Goal: Find specific page/section: Find specific page/section

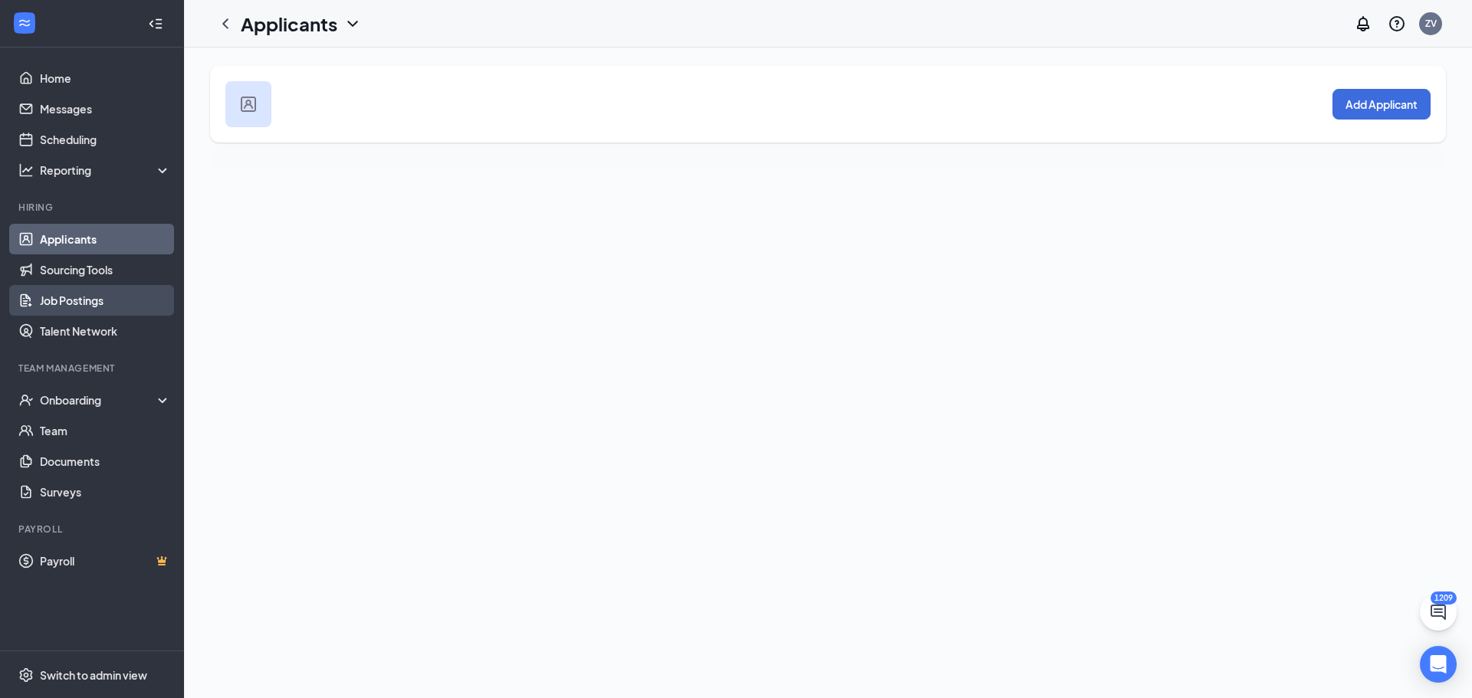
click at [94, 306] on link "Job Postings" at bounding box center [105, 300] width 131 height 31
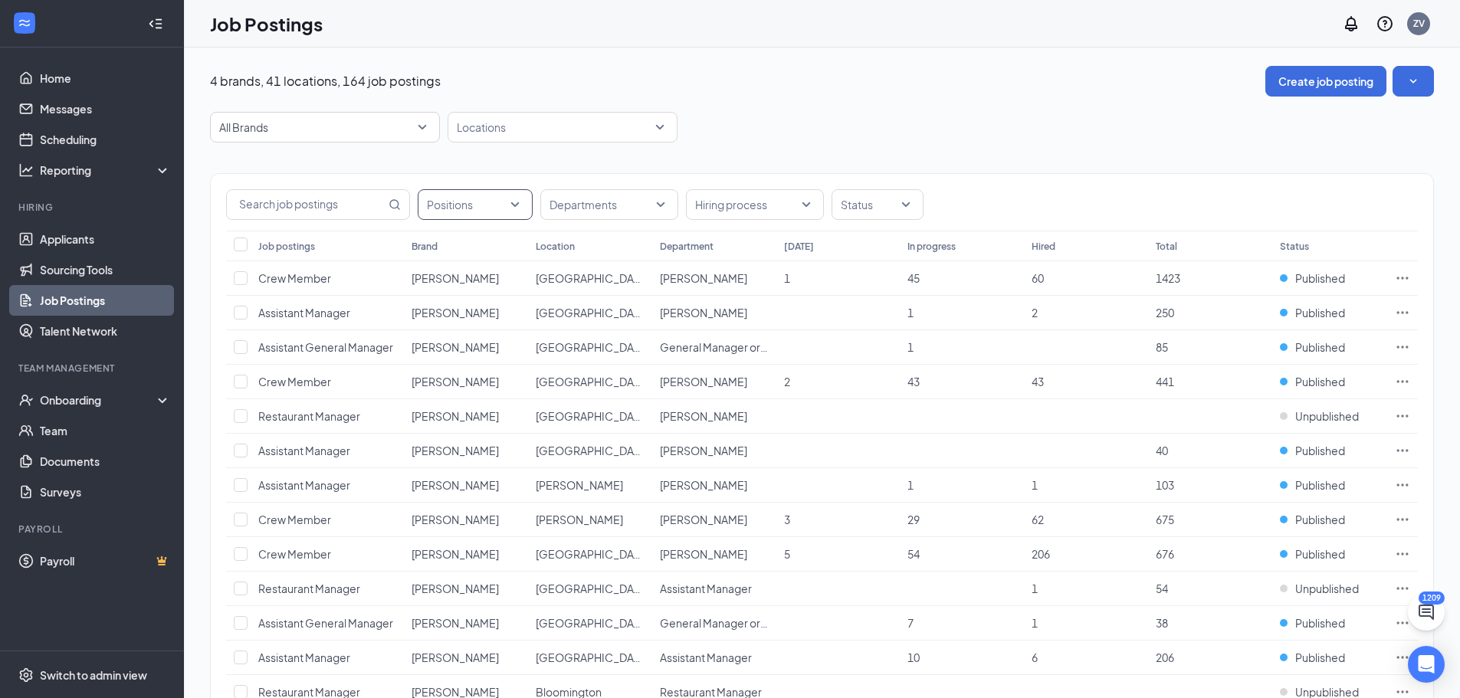
click at [473, 212] on div at bounding box center [468, 204] width 92 height 25
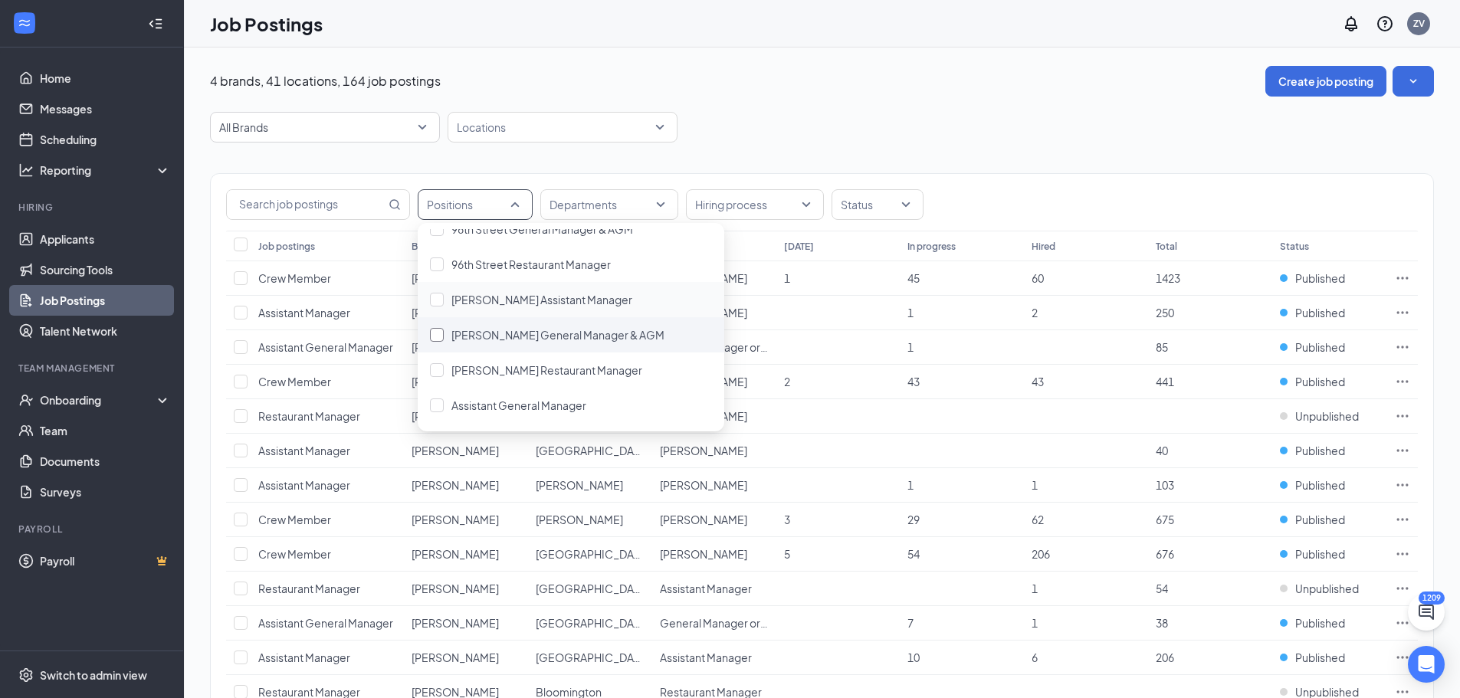
scroll to position [230, 0]
click at [604, 361] on div "Assistant General Manager" at bounding box center [571, 369] width 282 height 17
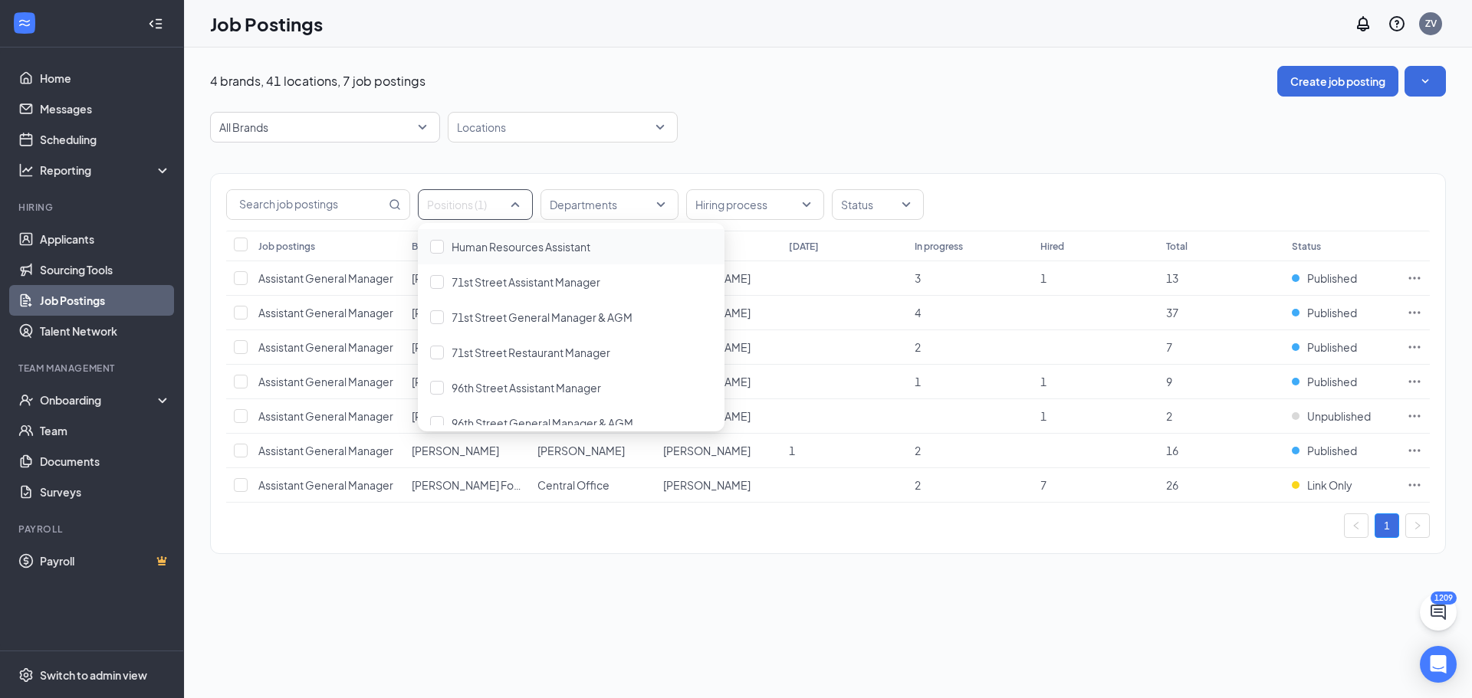
click at [1116, 130] on div "All Brands Locations" at bounding box center [828, 127] width 1236 height 31
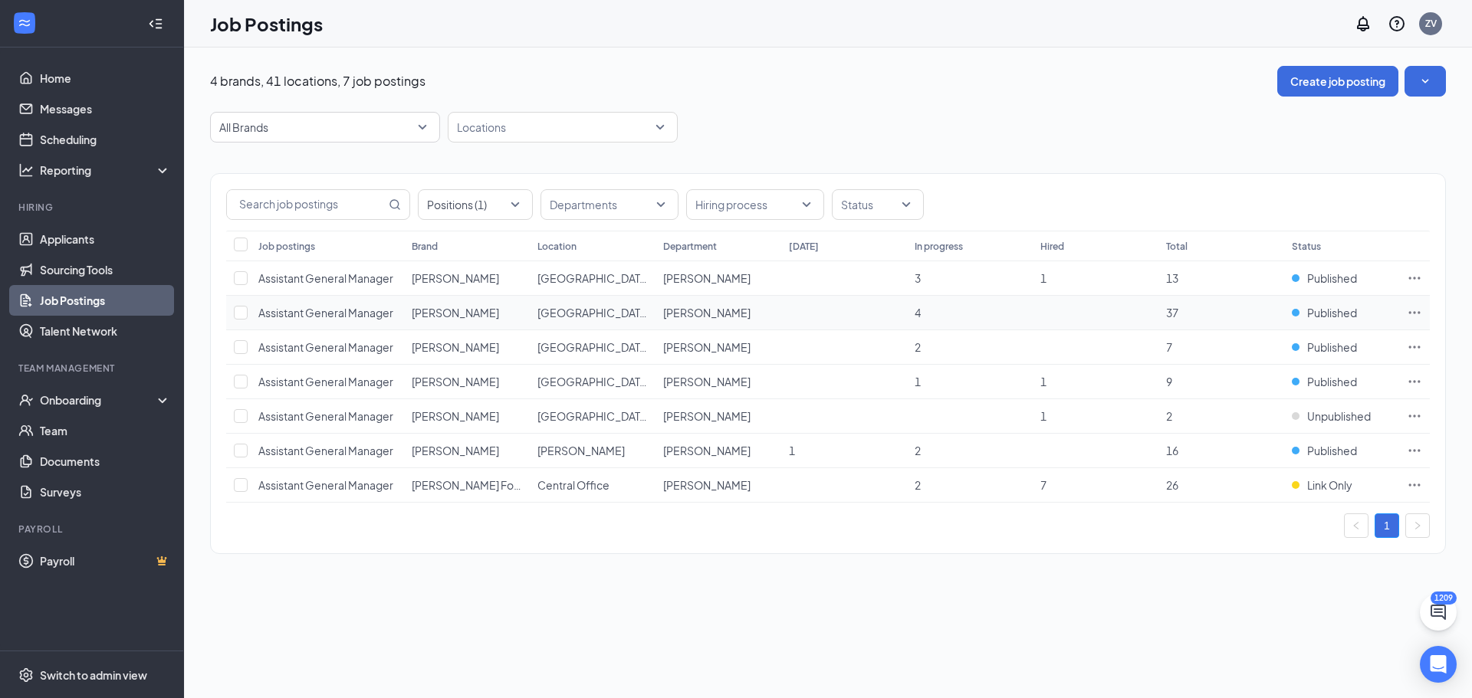
click at [374, 311] on span "Assistant General Manager" at bounding box center [325, 313] width 135 height 14
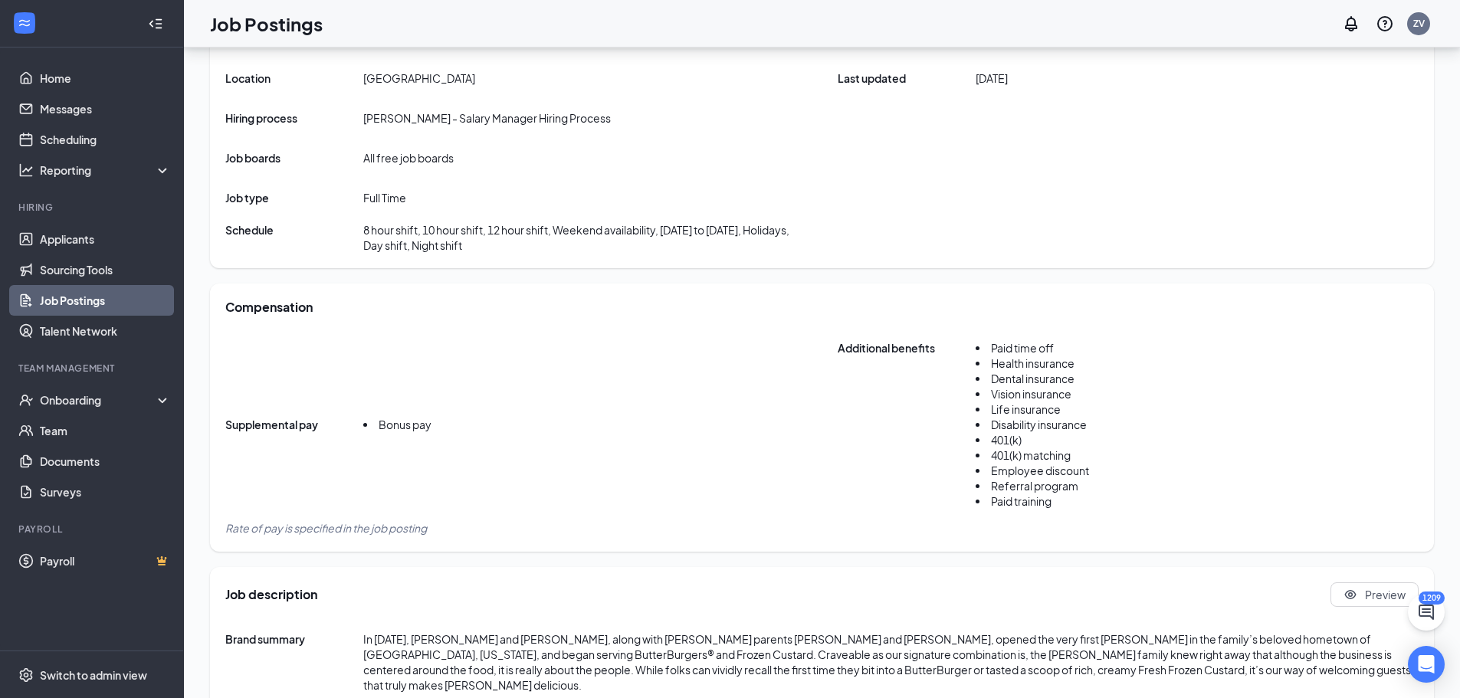
scroll to position [383, 0]
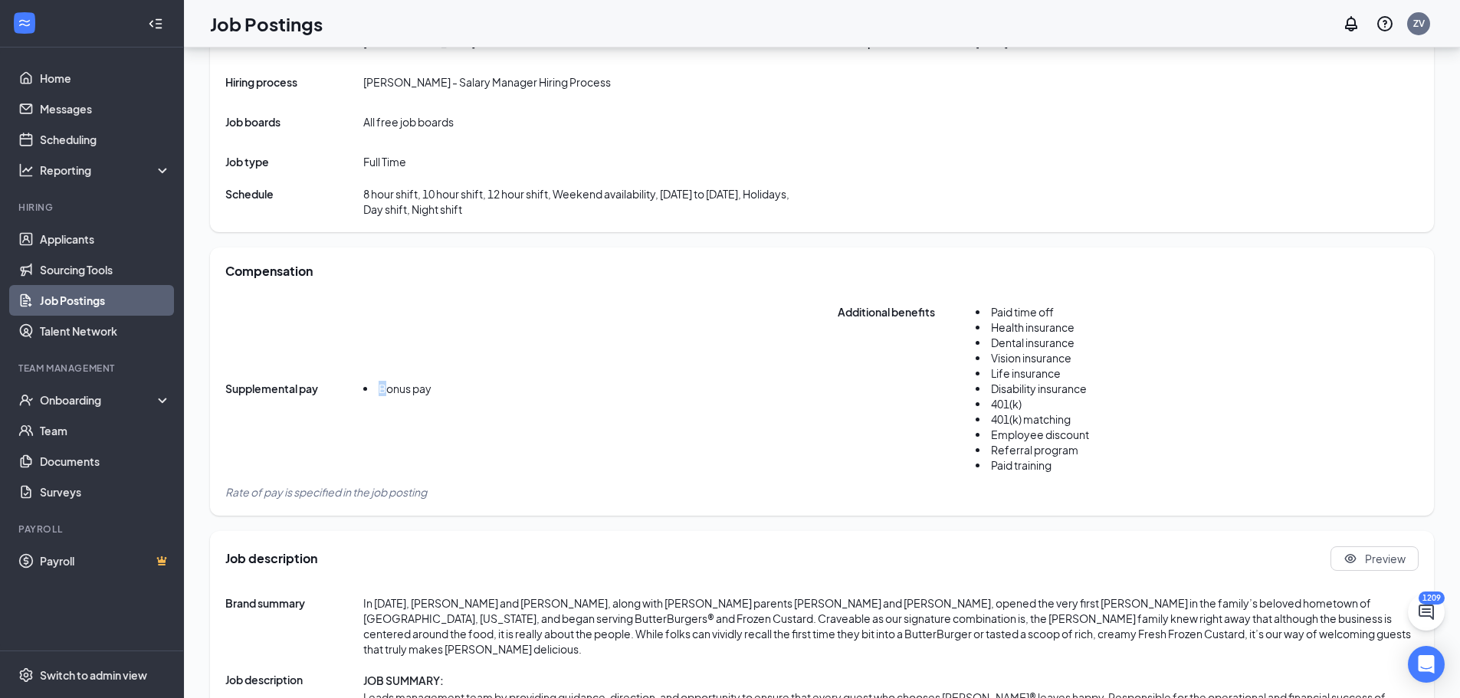
drag, startPoint x: 354, startPoint y: 393, endPoint x: 387, endPoint y: 393, distance: 33.0
click at [387, 393] on div "Supplemental pay Bonus pay" at bounding box center [328, 394] width 206 height 26
click at [404, 395] on span "Bonus pay" at bounding box center [405, 389] width 53 height 14
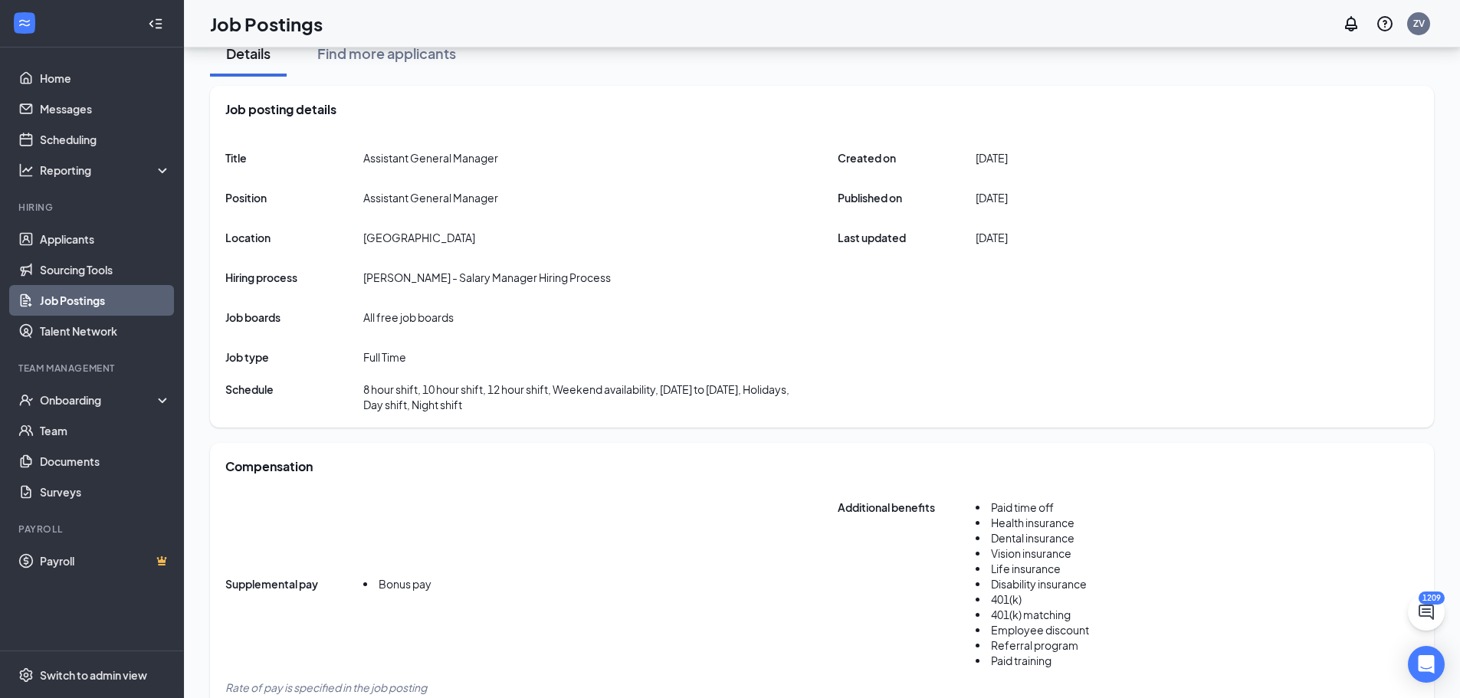
scroll to position [153, 0]
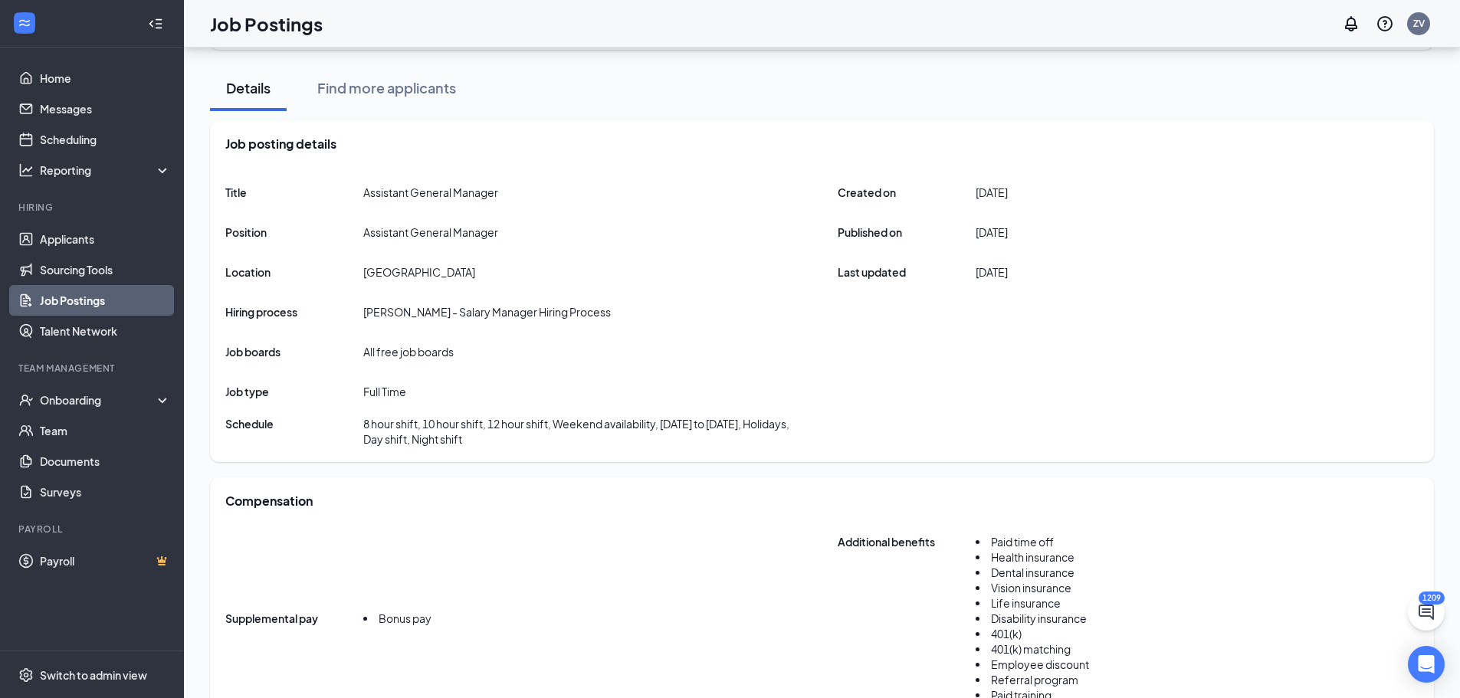
click at [410, 386] on div "Title Assistant General Manager Position Assistant General Manager Location [GE…" at bounding box center [821, 312] width 1193 height 270
click at [423, 405] on div "Title Assistant General Manager Position Assistant General Manager Location [GE…" at bounding box center [821, 312] width 1193 height 270
click at [441, 415] on div "Title Assistant General Manager Position Assistant General Manager Location [GE…" at bounding box center [821, 312] width 1193 height 270
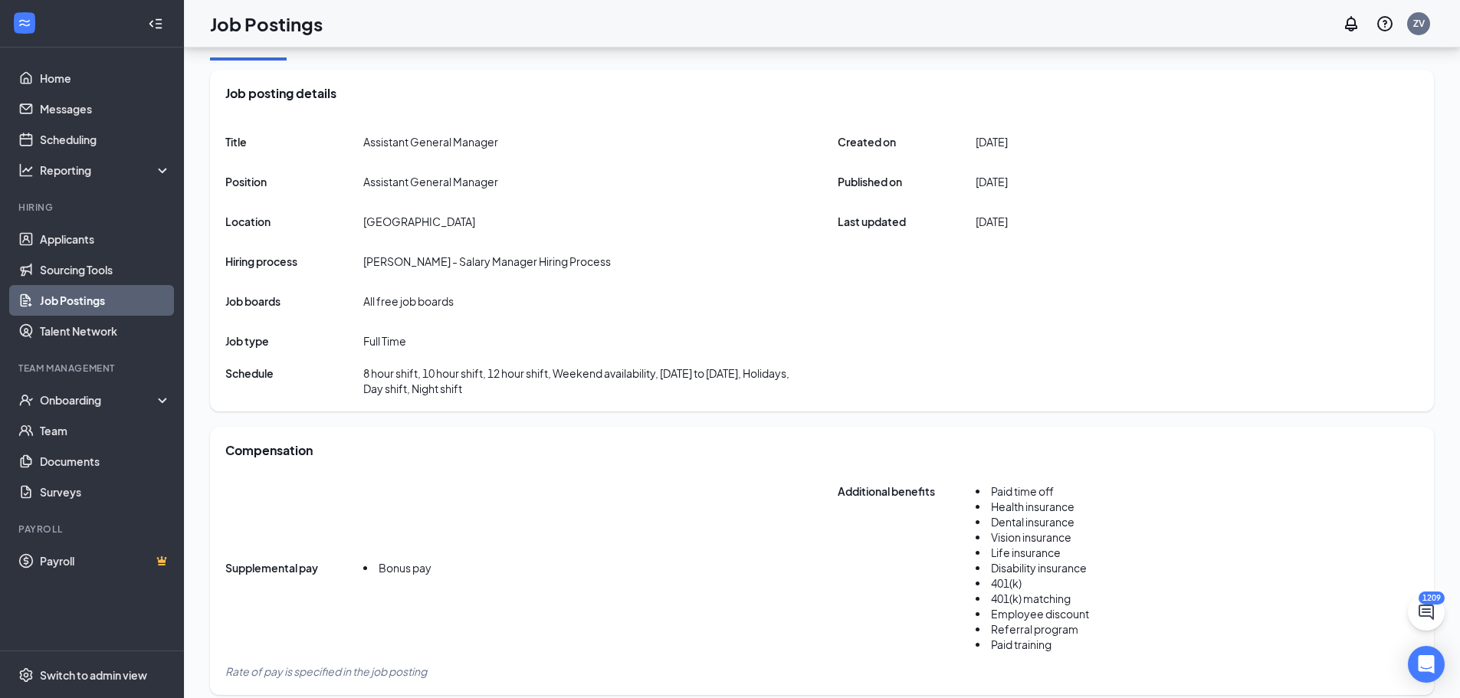
scroll to position [0, 0]
